Goal: Task Accomplishment & Management: Manage account settings

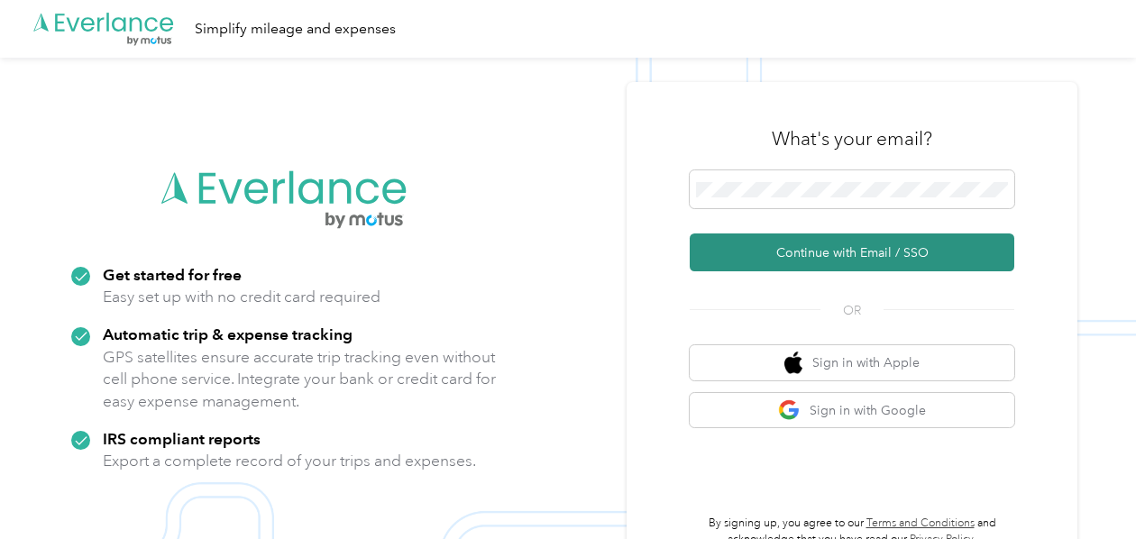
click at [813, 244] on button "Continue with Email / SSO" at bounding box center [852, 252] width 324 height 38
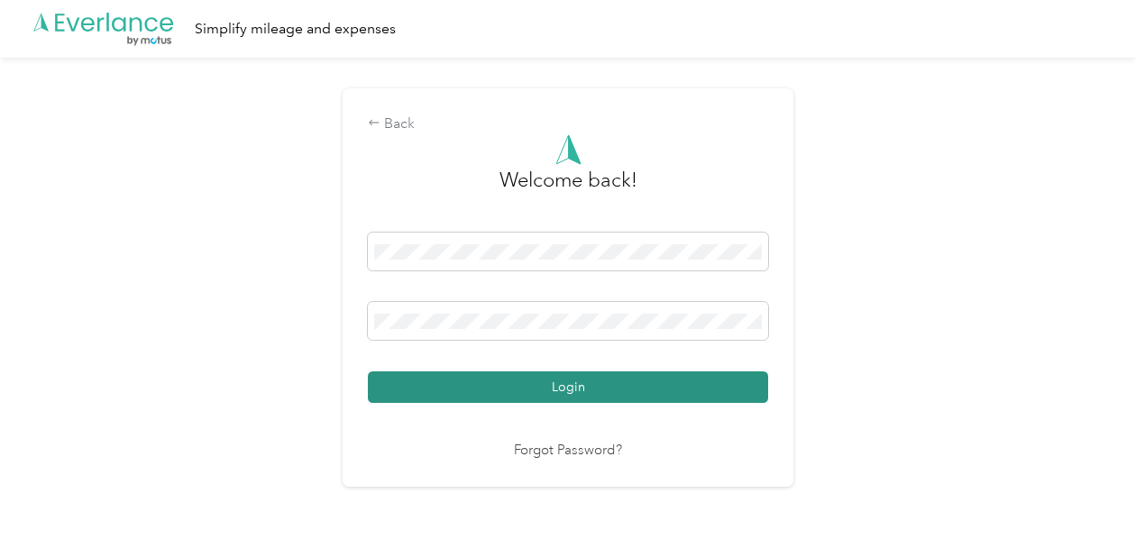
click at [653, 385] on button "Login" at bounding box center [568, 387] width 400 height 32
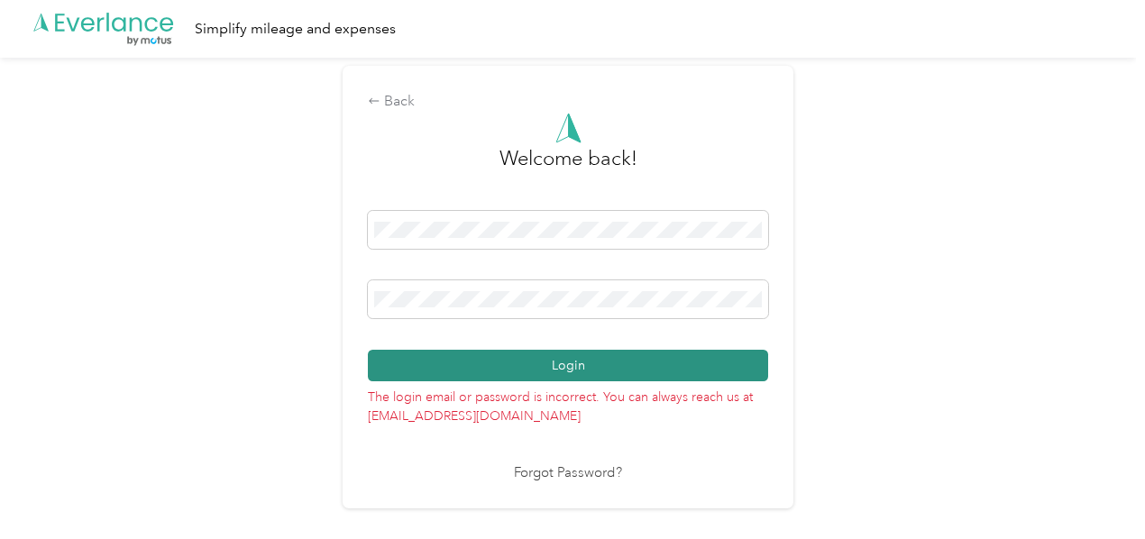
click at [582, 358] on button "Login" at bounding box center [568, 366] width 400 height 32
click at [594, 368] on button "Login" at bounding box center [568, 366] width 400 height 32
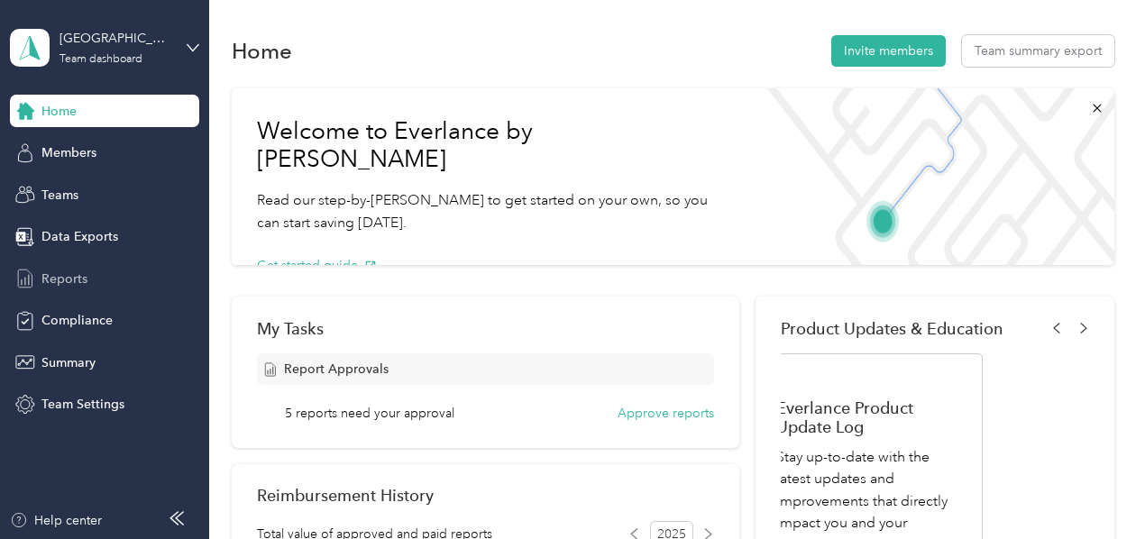
click at [70, 284] on span "Reports" at bounding box center [64, 279] width 46 height 19
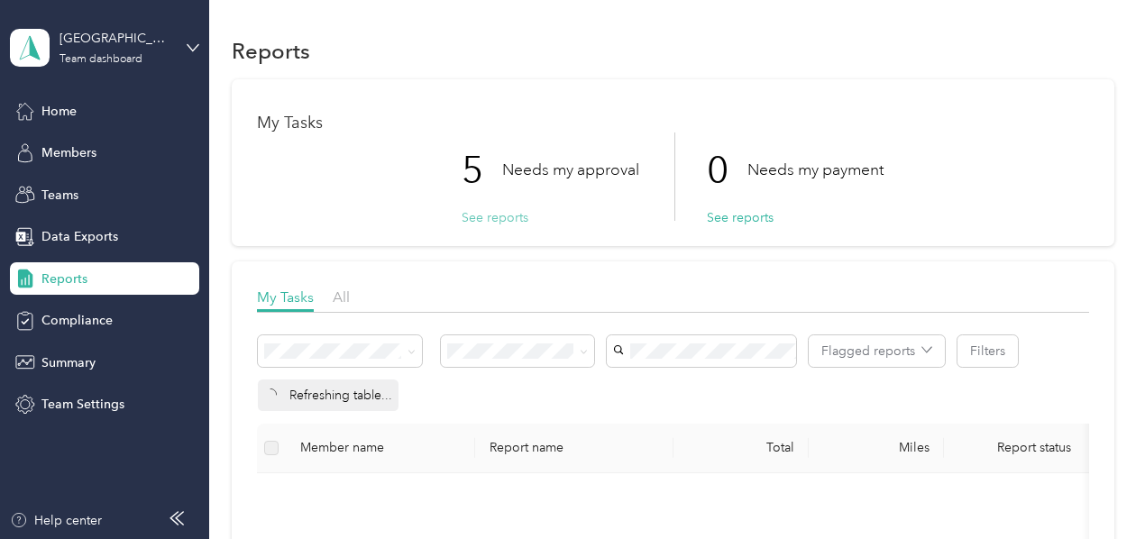
click at [486, 212] on button "See reports" at bounding box center [494, 217] width 67 height 19
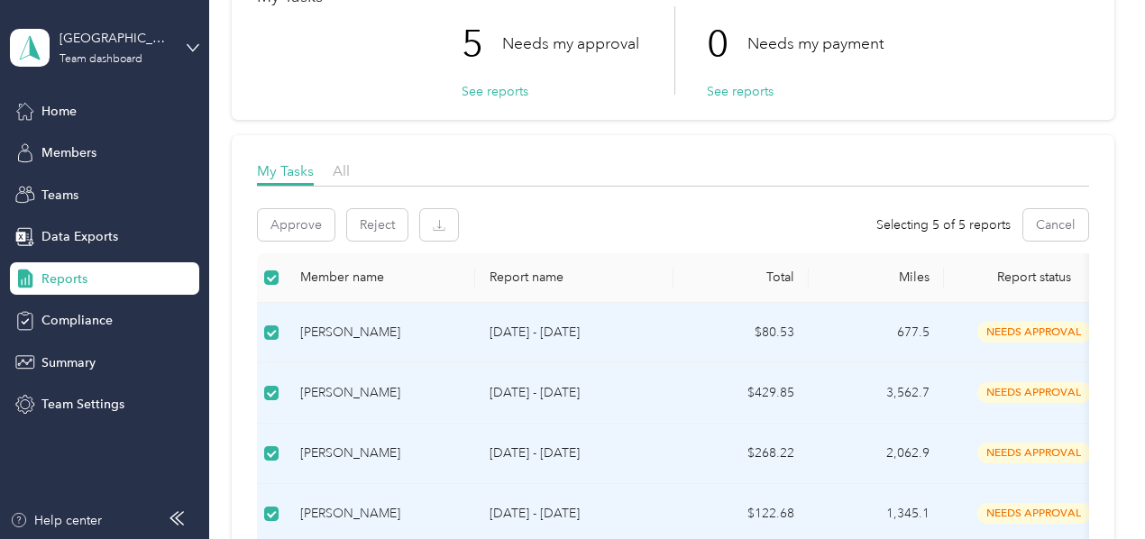
scroll to position [90, 0]
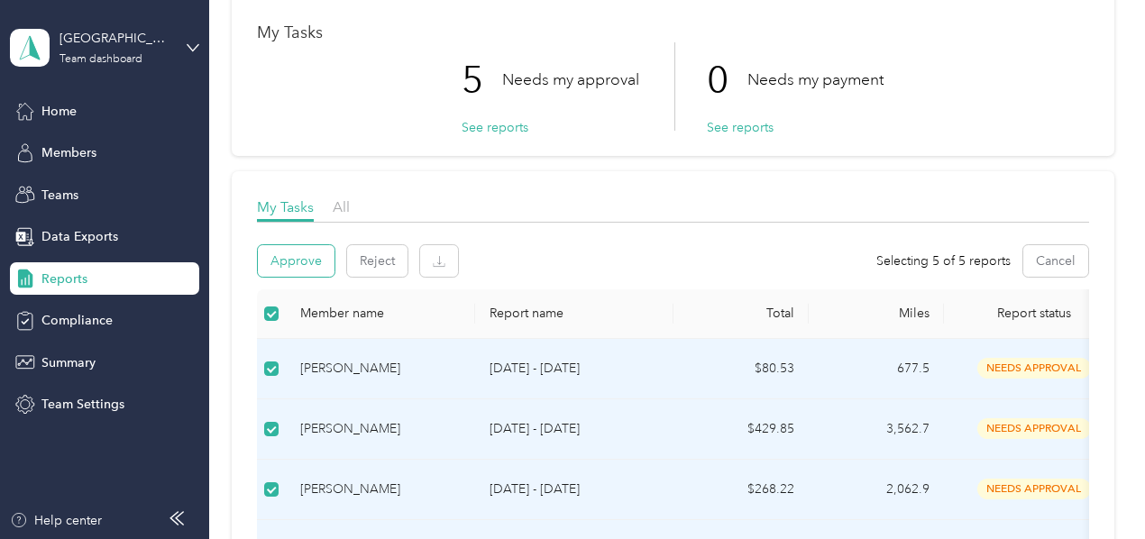
click at [301, 265] on button "Approve" at bounding box center [296, 261] width 77 height 32
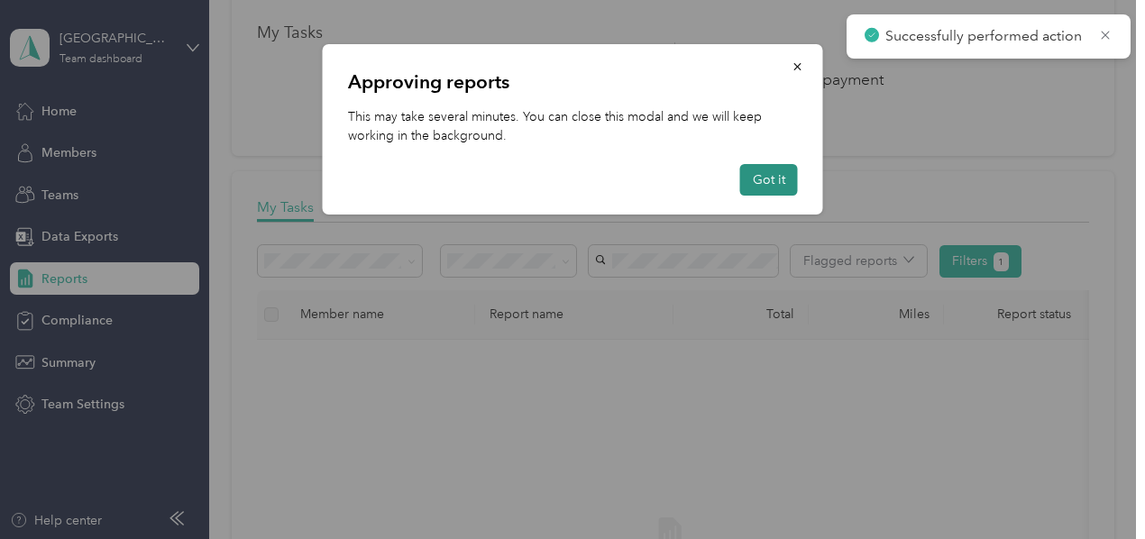
click at [754, 179] on button "Got it" at bounding box center [769, 180] width 58 height 32
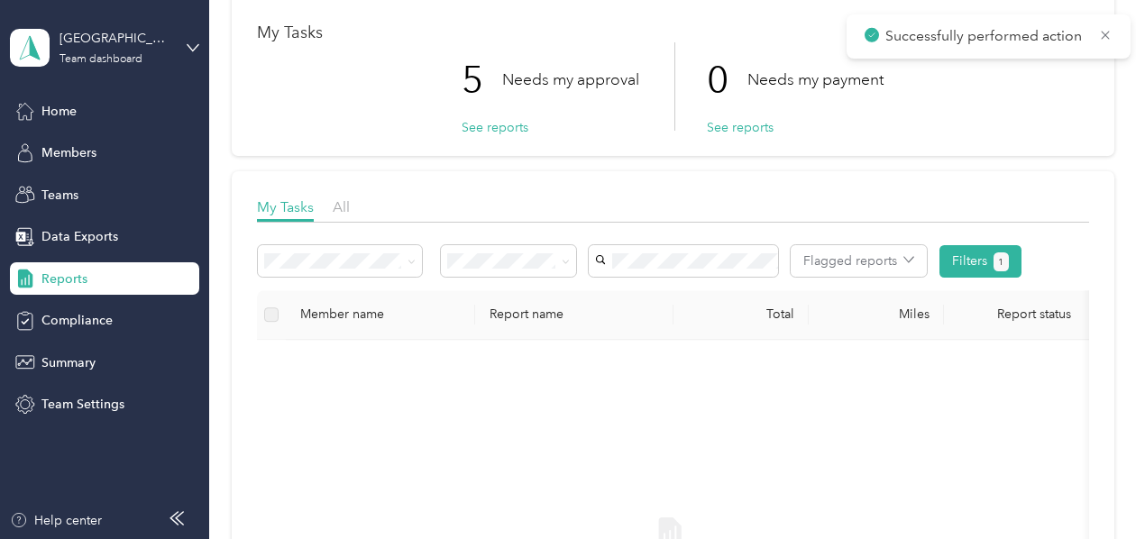
scroll to position [0, 0]
